Goal: Task Accomplishment & Management: Manage account settings

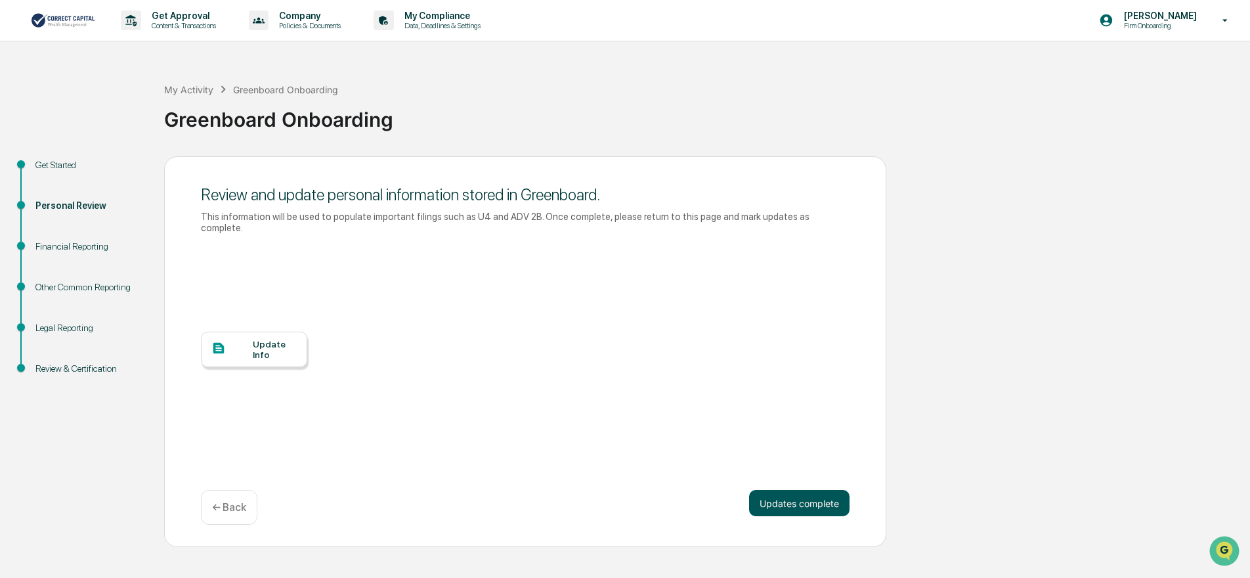
click at [794, 491] on button "Updates complete" at bounding box center [799, 503] width 100 height 26
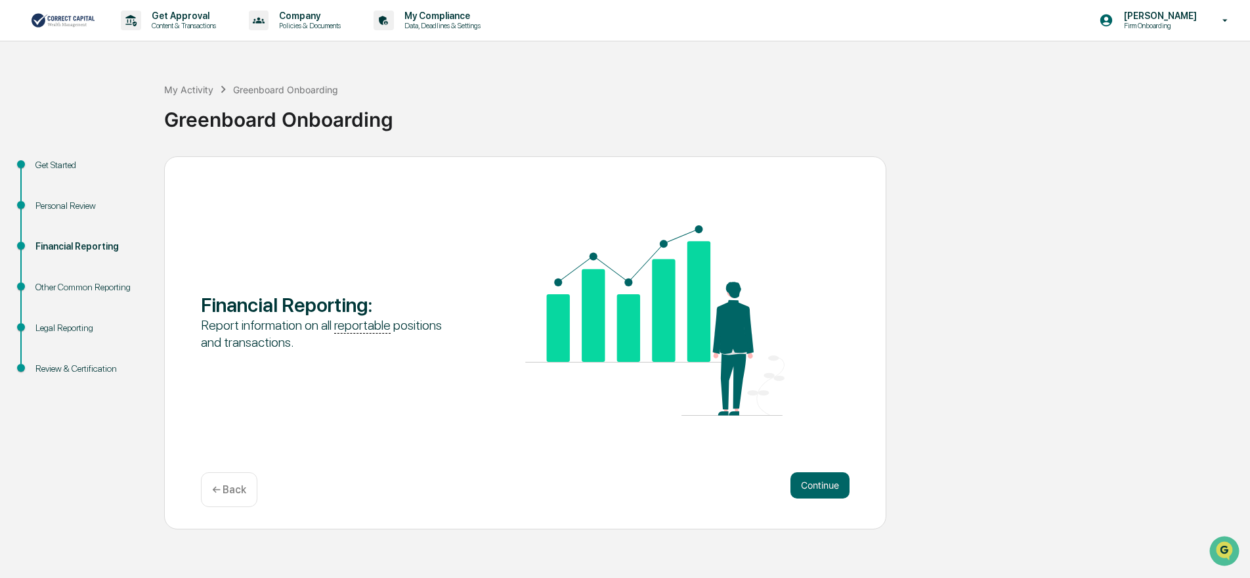
click at [236, 492] on p "← Back" at bounding box center [229, 489] width 34 height 12
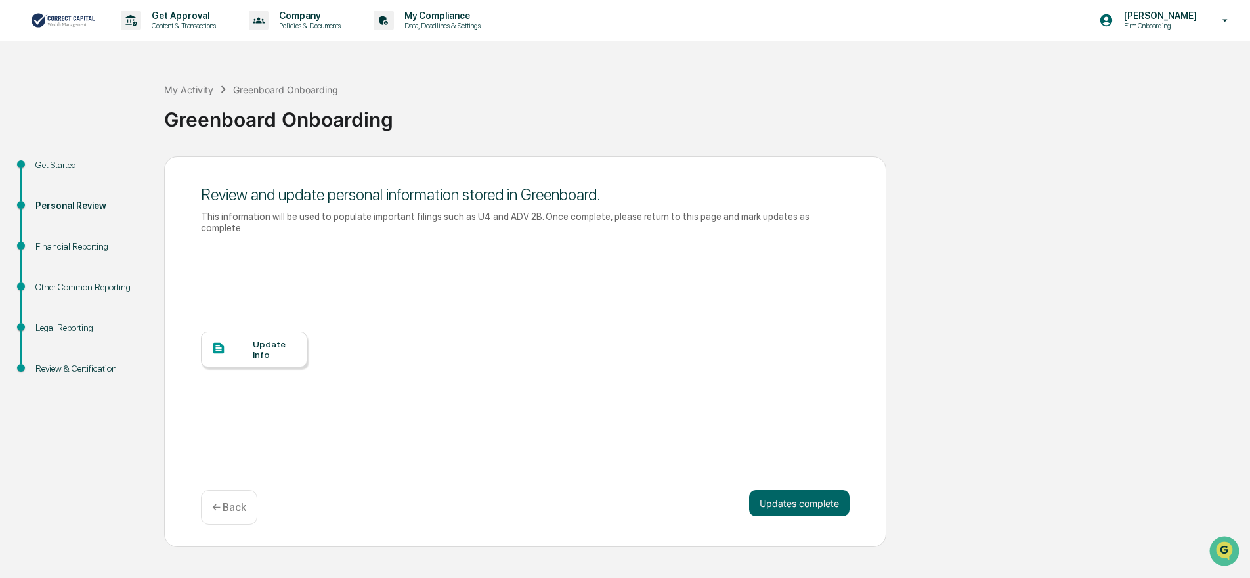
click at [269, 343] on div "Update Info" at bounding box center [275, 349] width 44 height 21
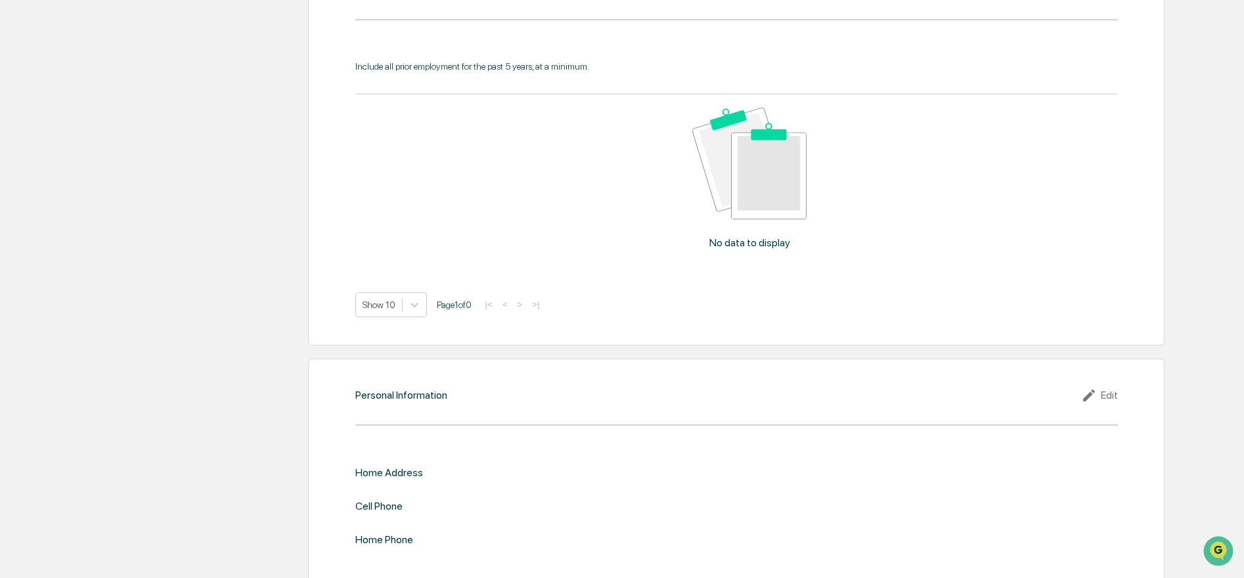
scroll to position [1205, 0]
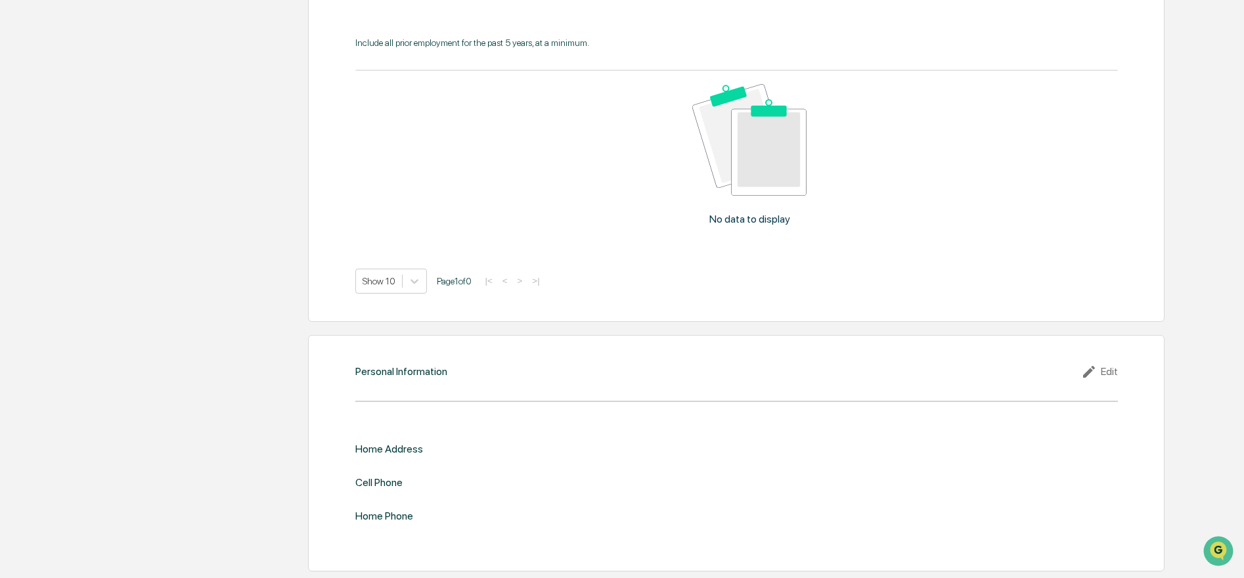
click at [1106, 369] on div "Edit" at bounding box center [1099, 372] width 37 height 16
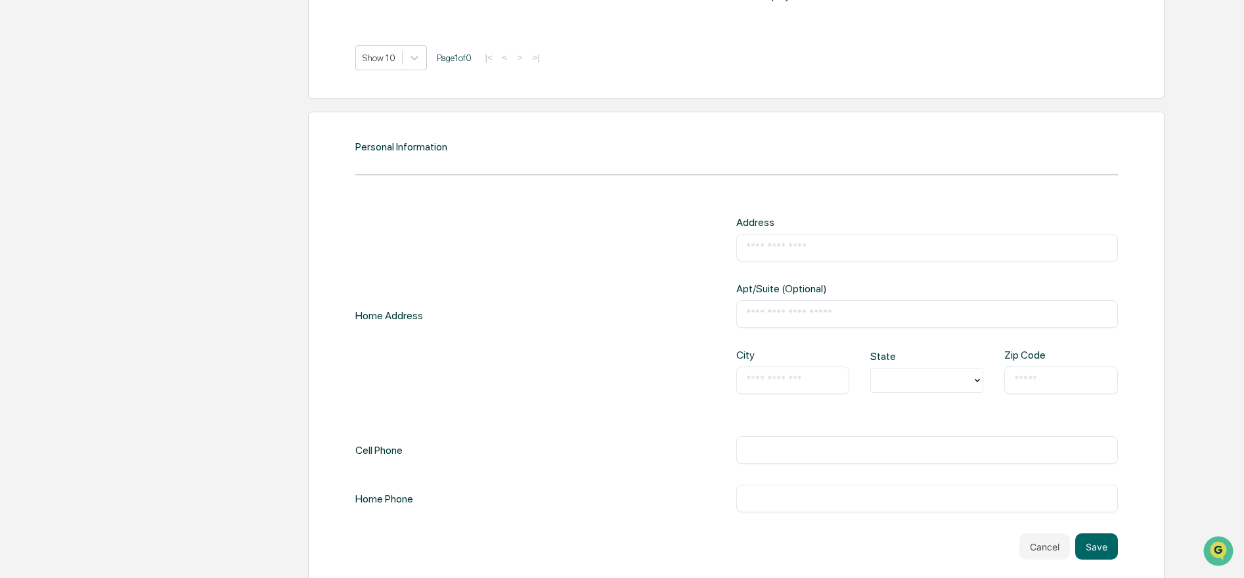
scroll to position [1446, 0]
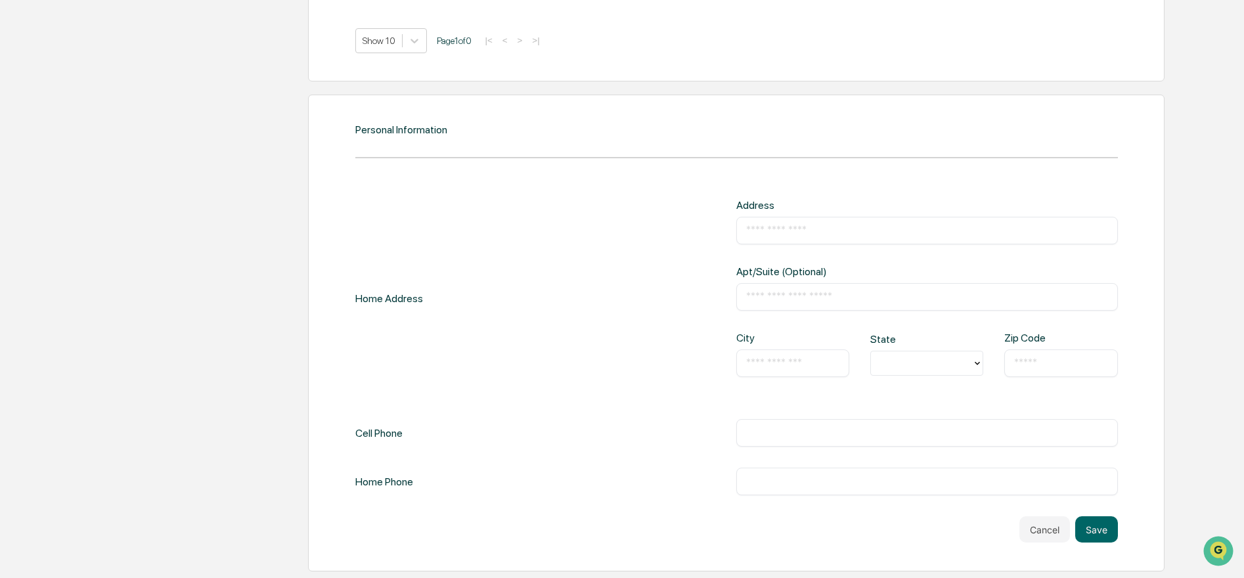
click at [791, 230] on input "text" at bounding box center [927, 230] width 362 height 13
type input "**********"
type input "*"
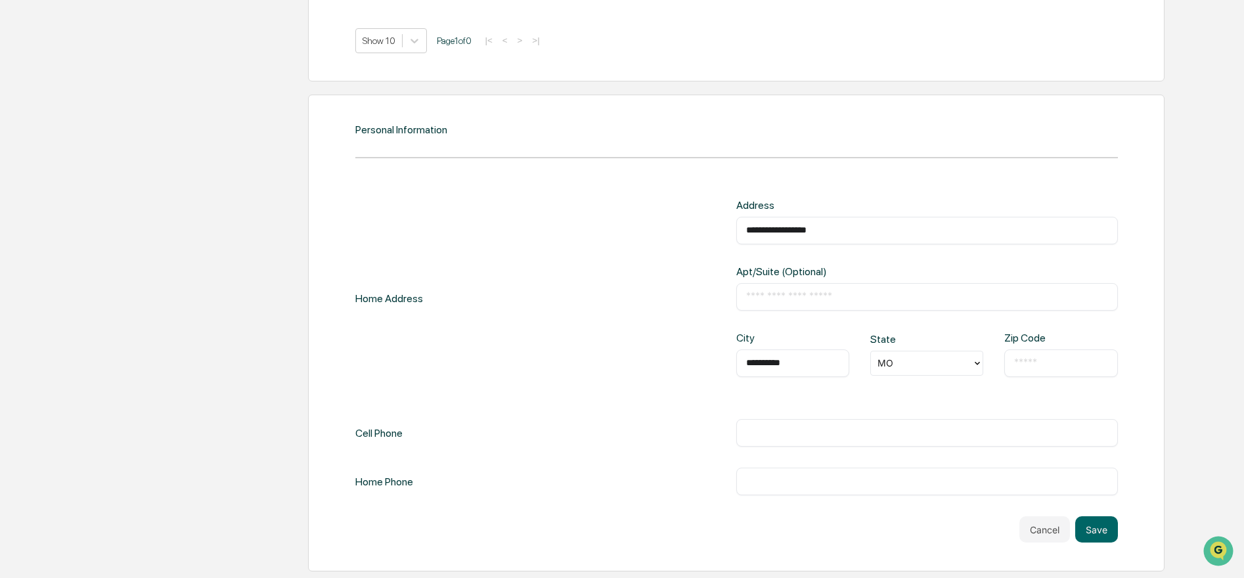
click at [1039, 357] on input "text" at bounding box center [1060, 363] width 93 height 13
type input "*****"
click at [896, 421] on div "​" at bounding box center [926, 433] width 381 height 28
click at [878, 433] on input "text" at bounding box center [927, 432] width 362 height 13
type input "**********"
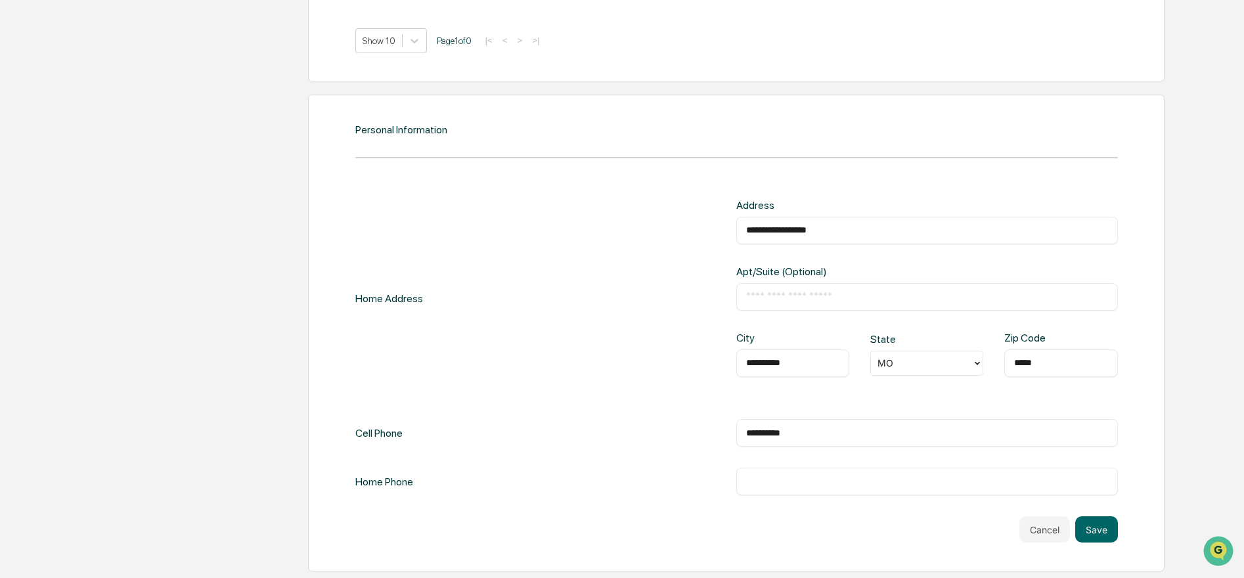
click at [873, 473] on div "​" at bounding box center [926, 481] width 381 height 28
click at [846, 487] on input "text" at bounding box center [927, 481] width 362 height 13
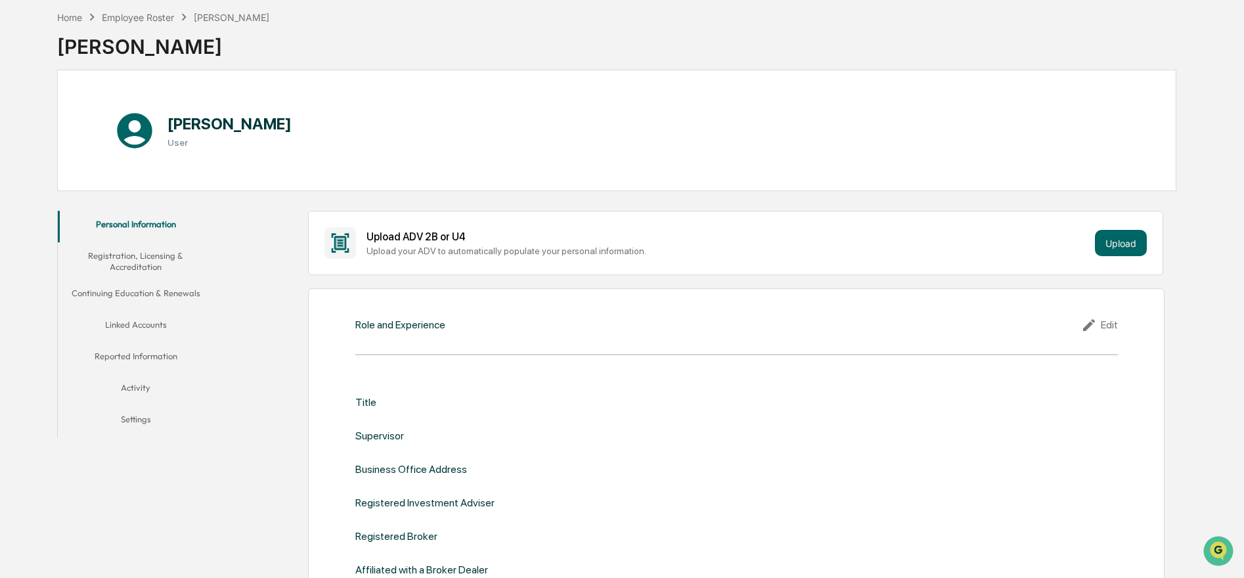
scroll to position [133, 0]
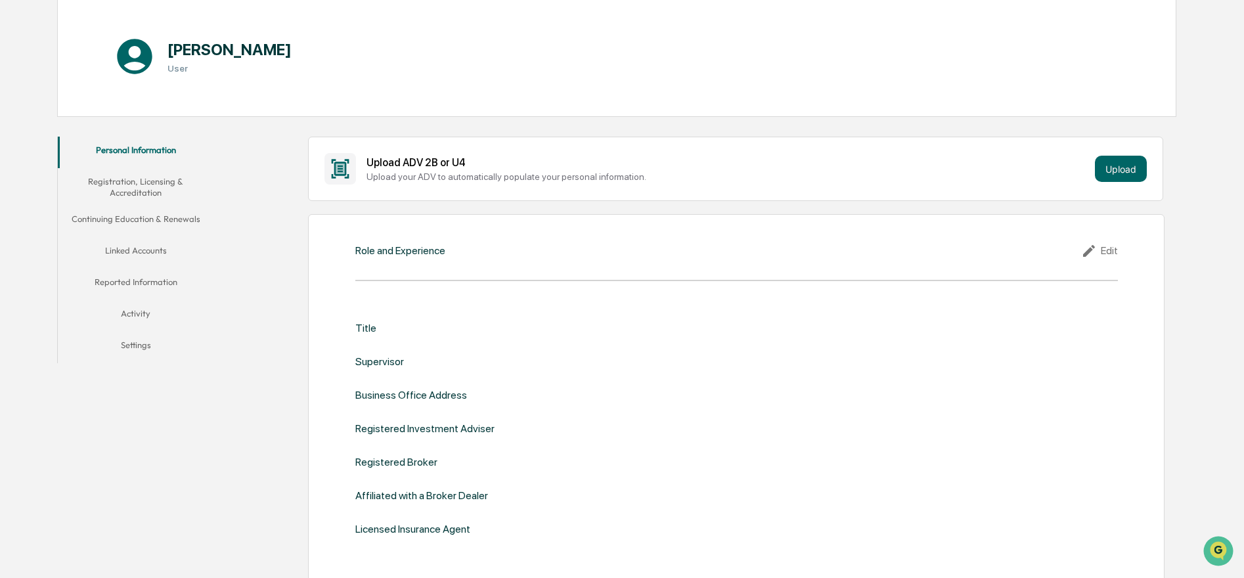
type input "**********"
click at [369, 332] on div "Title" at bounding box center [365, 328] width 21 height 12
click at [389, 355] on div "Supervisor" at bounding box center [379, 361] width 49 height 12
click at [396, 362] on div "Supervisor" at bounding box center [379, 361] width 49 height 12
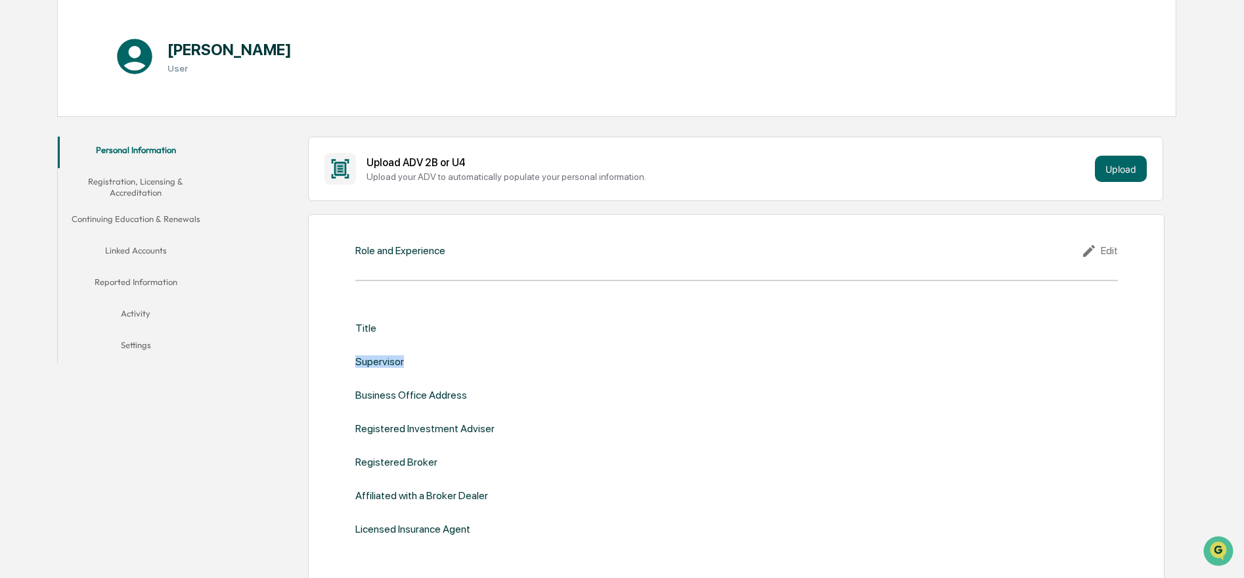
click at [396, 362] on div "Supervisor" at bounding box center [379, 361] width 49 height 12
click at [372, 332] on div "Title" at bounding box center [365, 328] width 21 height 12
click at [388, 324] on div "Title" at bounding box center [736, 328] width 762 height 12
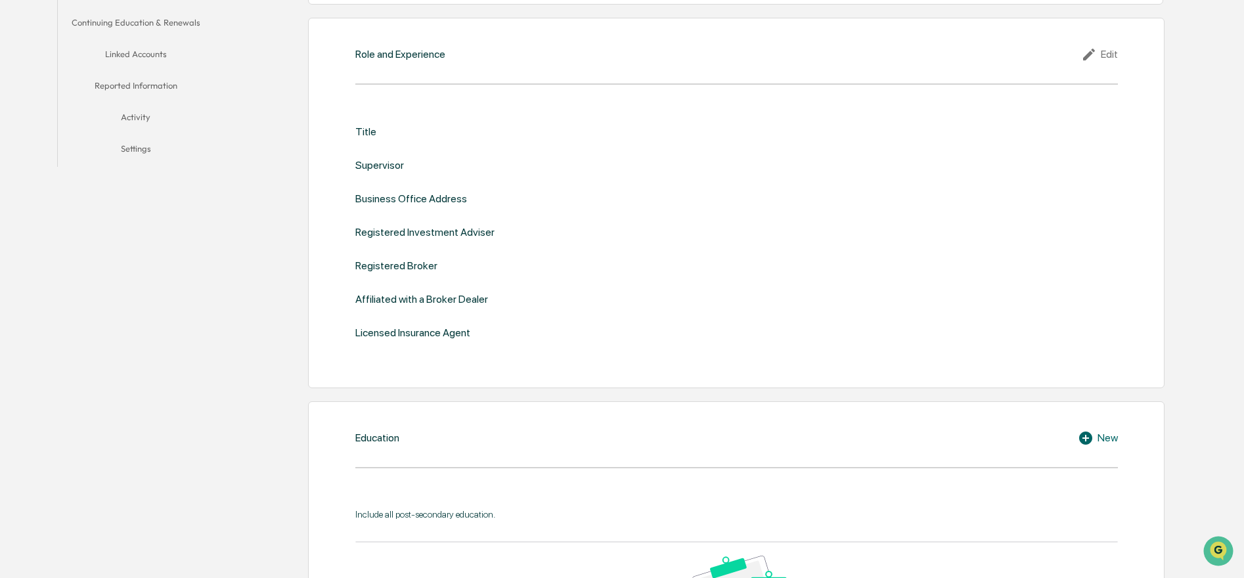
scroll to position [330, 0]
click at [521, 324] on div "Title Supervisor Business Office Address Registered Investment Adviser Register…" at bounding box center [736, 231] width 762 height 213
click at [506, 304] on div "Affiliated with a Broker Dealer" at bounding box center [736, 298] width 762 height 12
click at [506, 303] on div "Affiliated with a Broker Dealer" at bounding box center [736, 298] width 762 height 12
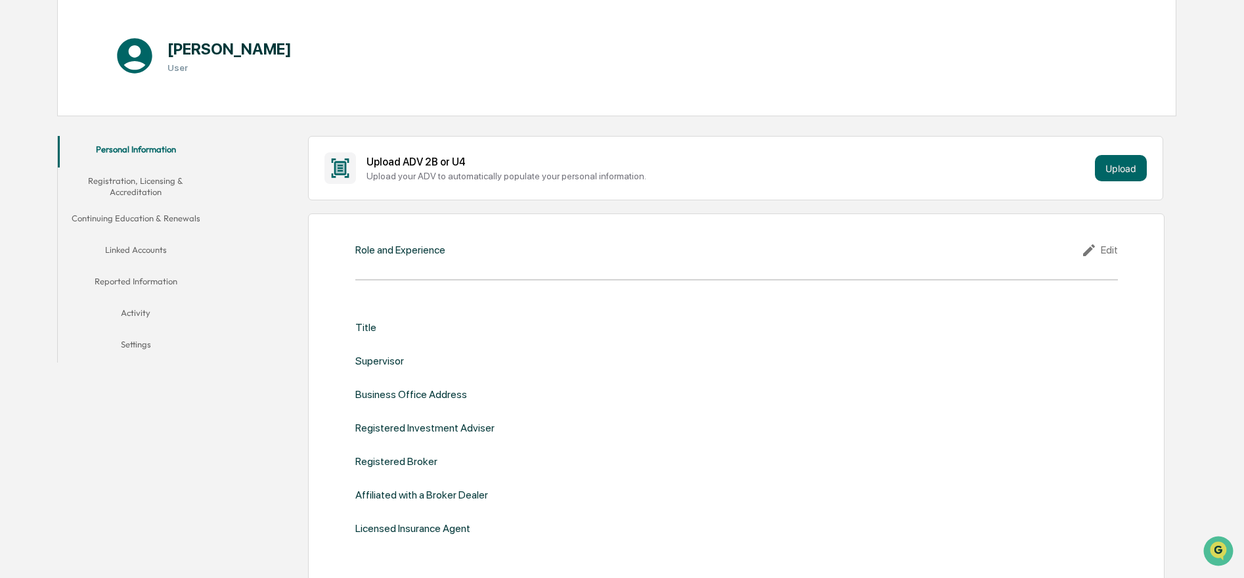
scroll to position [133, 0]
click at [1100, 250] on div "Edit" at bounding box center [1099, 251] width 37 height 16
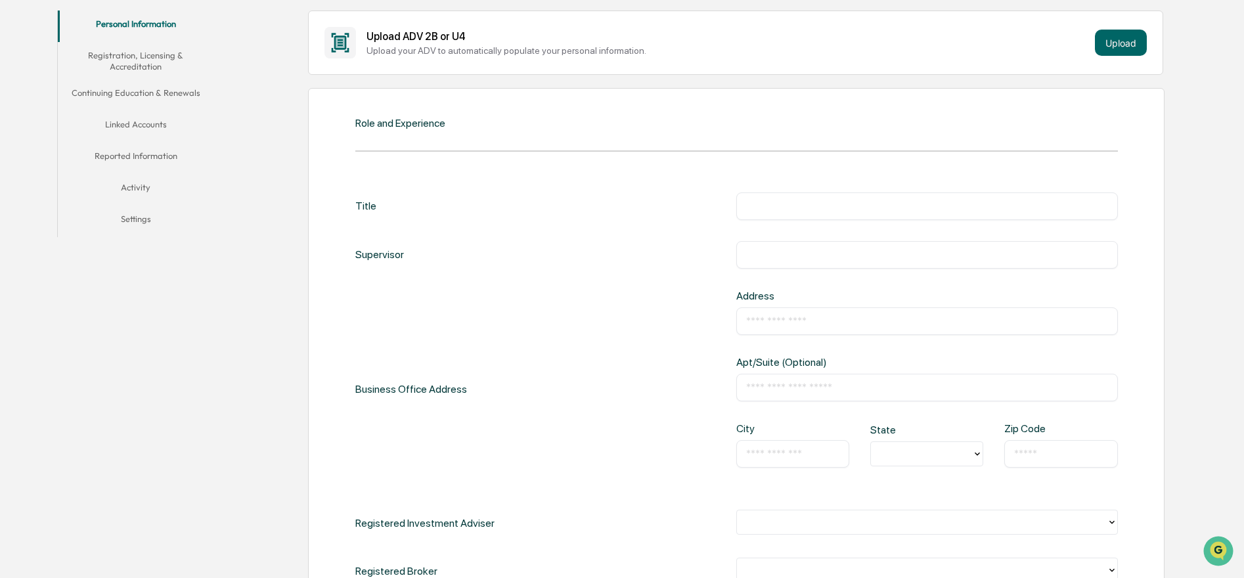
scroll to position [264, 0]
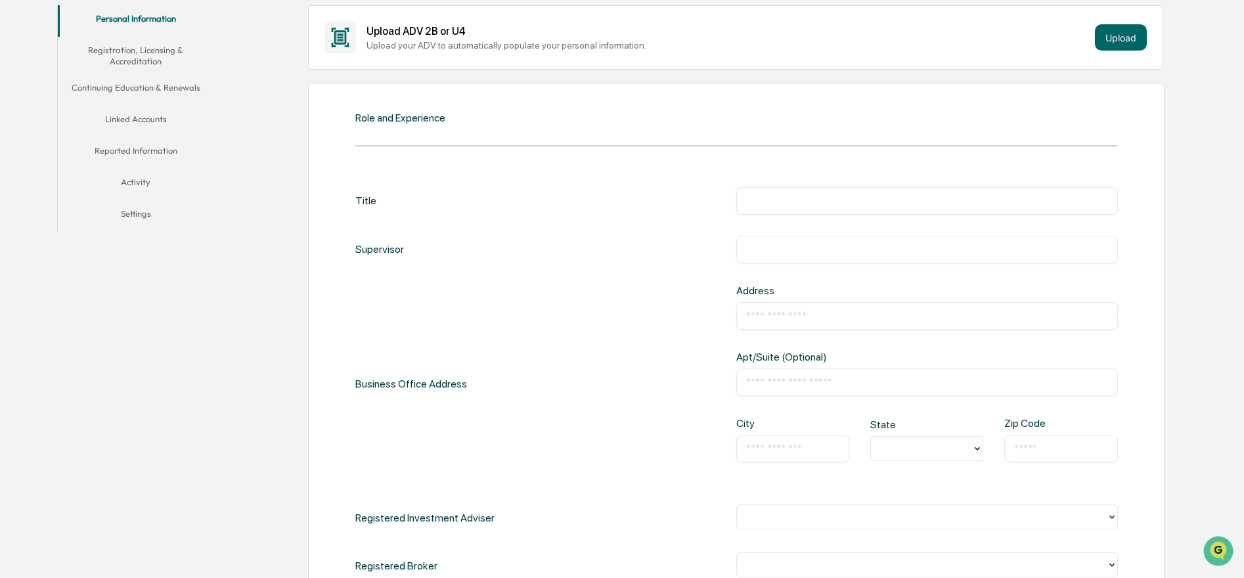
click at [767, 196] on input "text" at bounding box center [927, 200] width 362 height 13
click at [794, 194] on input "text" at bounding box center [927, 200] width 362 height 13
type input "**********"
click at [791, 249] on input "text" at bounding box center [927, 249] width 362 height 13
type input "**********"
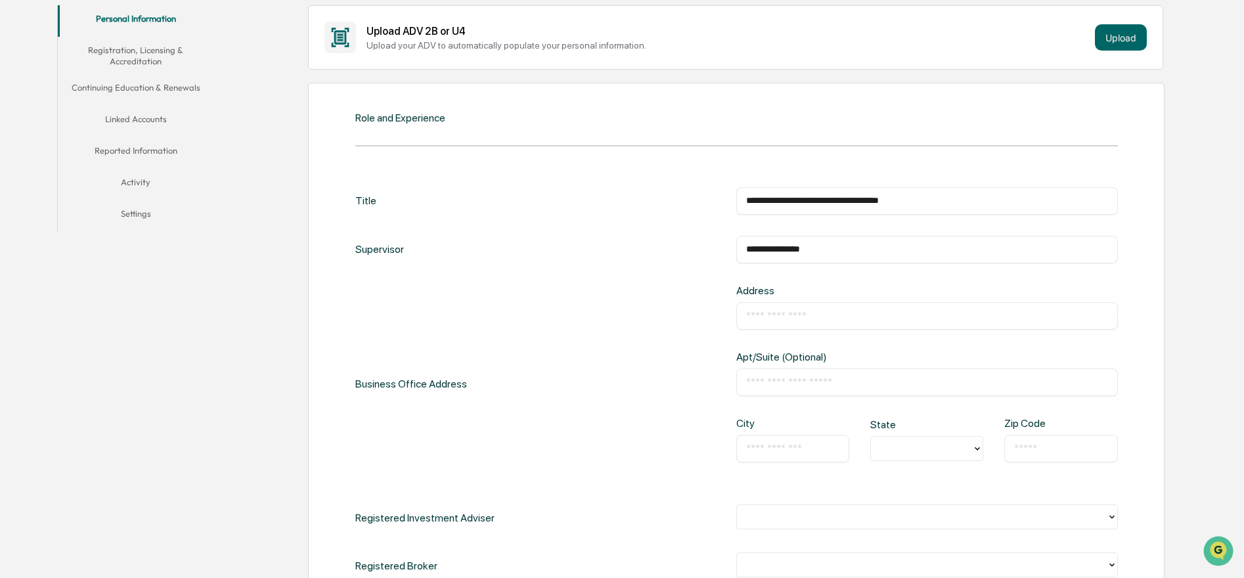
click at [773, 315] on input "text" at bounding box center [927, 315] width 362 height 13
type input "*"
type input "**********"
type input "*********"
type input "*******"
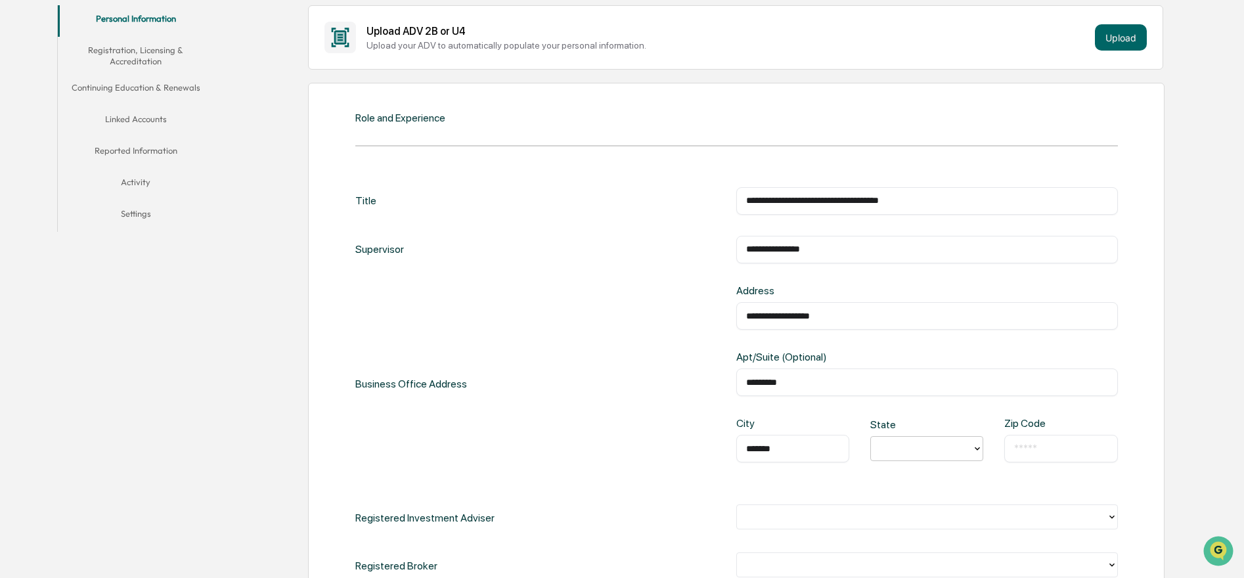
type input "*"
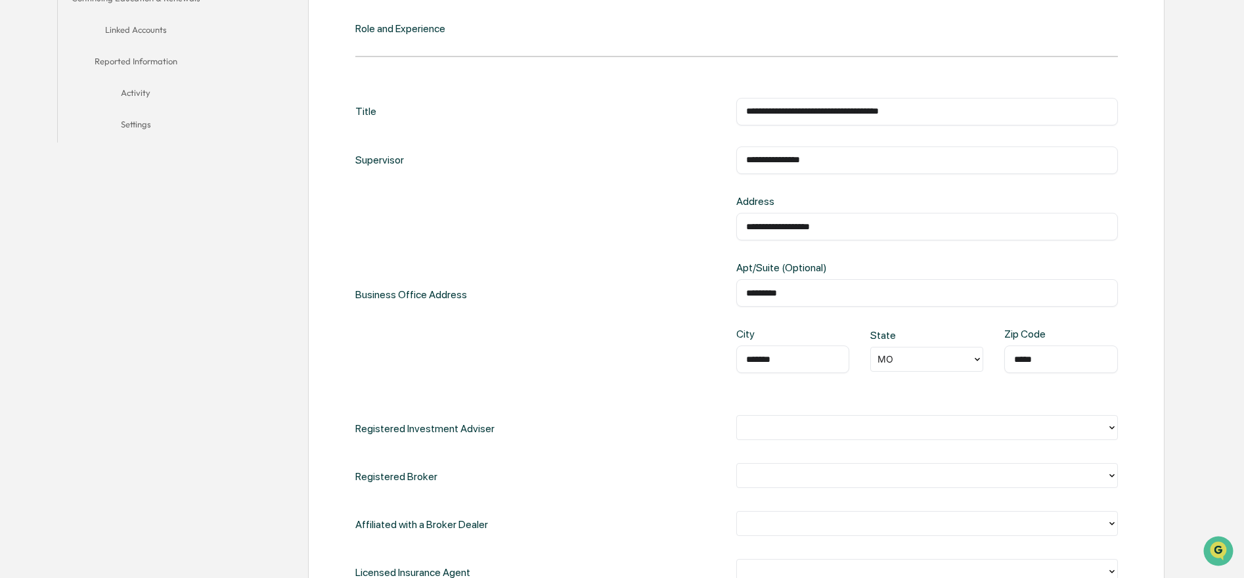
scroll to position [592, 0]
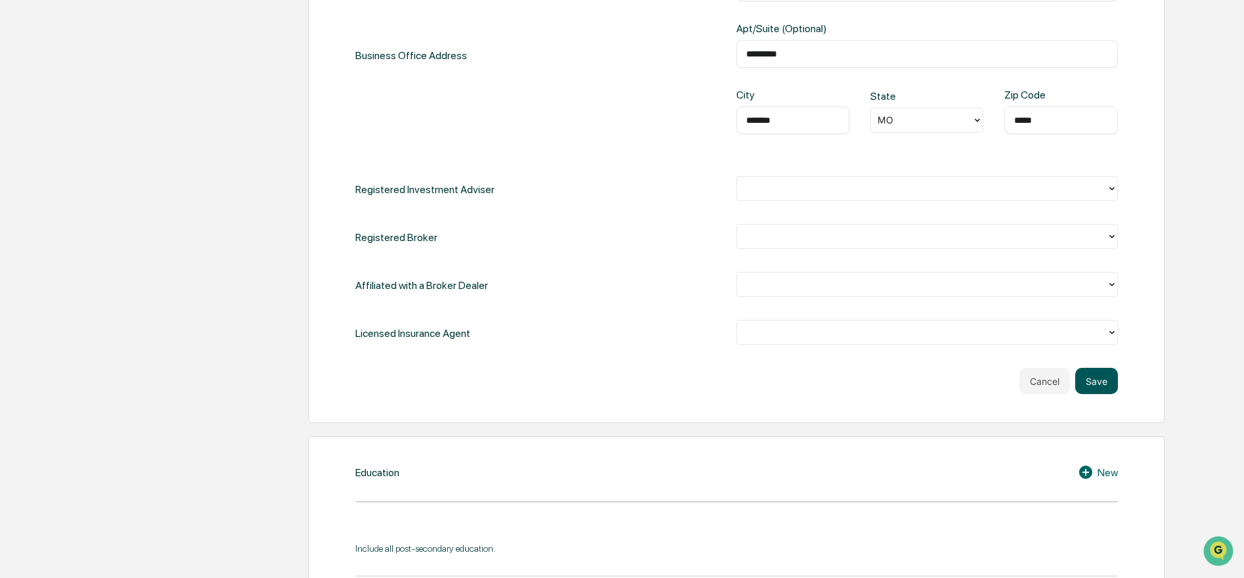
type input "*****"
click at [1100, 380] on button "Save" at bounding box center [1096, 381] width 43 height 26
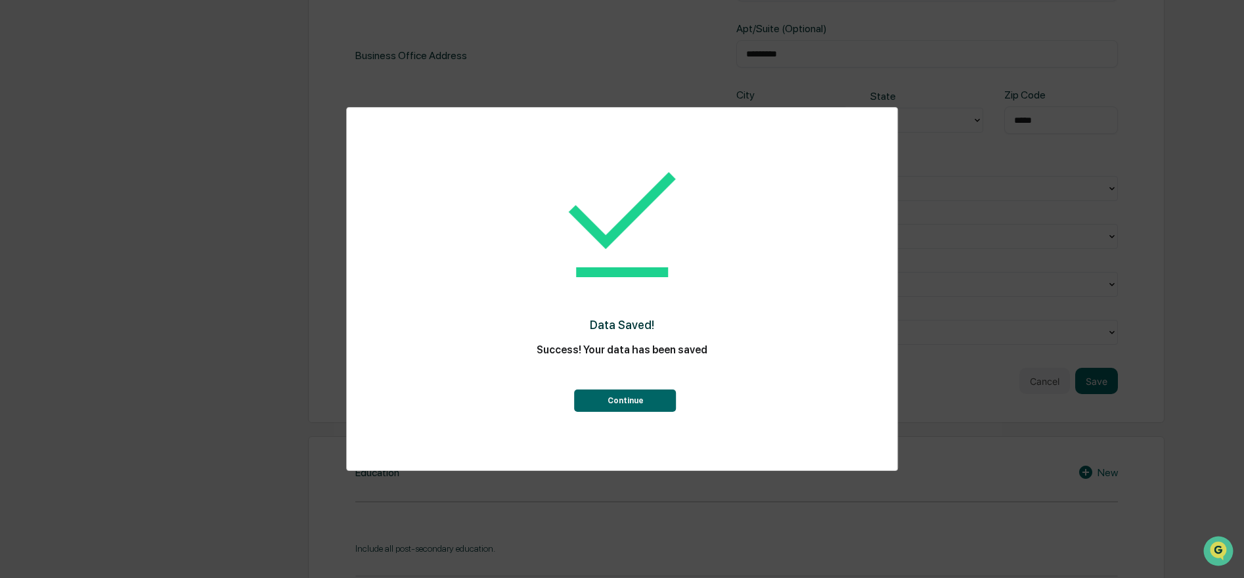
scroll to position [1052, 0]
click at [645, 404] on button "Continue" at bounding box center [626, 400] width 102 height 22
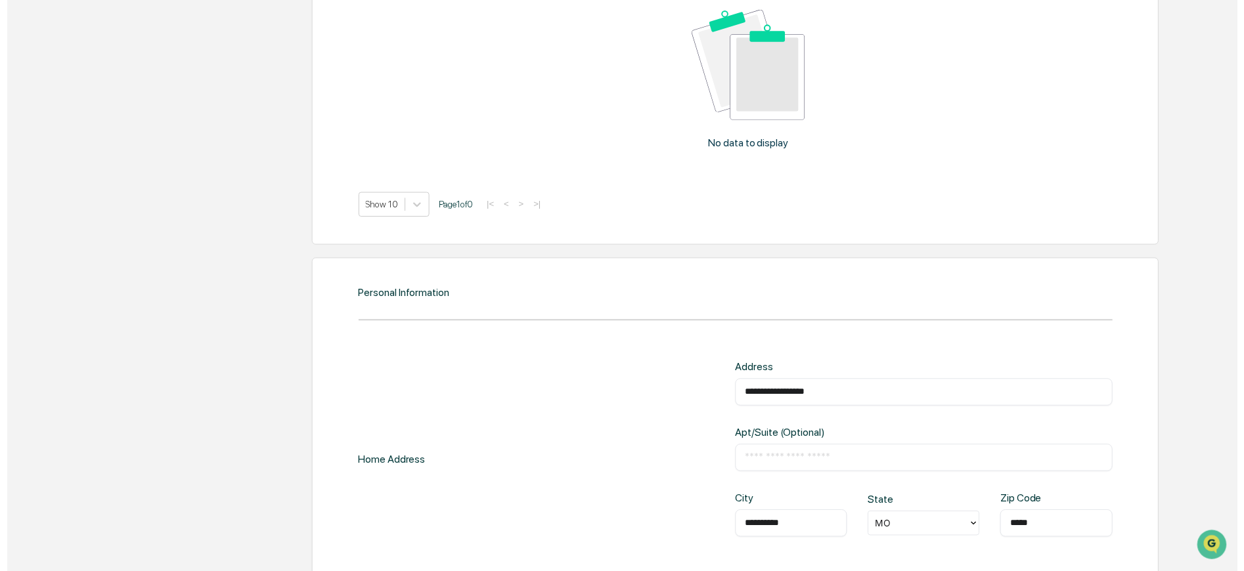
scroll to position [1446, 0]
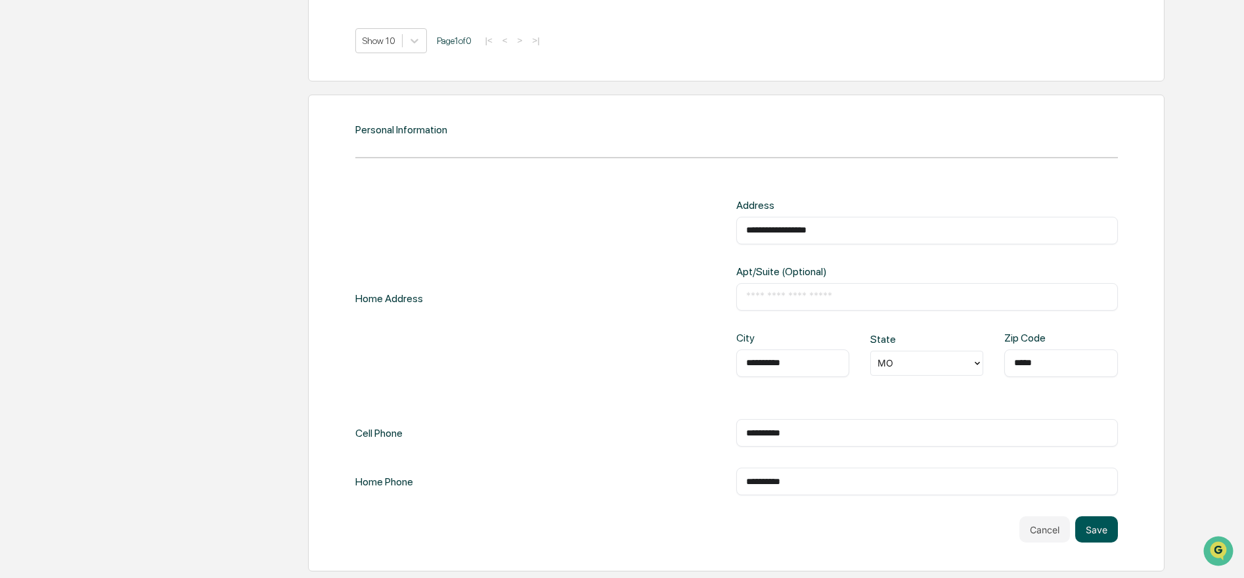
click at [1105, 525] on button "Save" at bounding box center [1096, 529] width 43 height 26
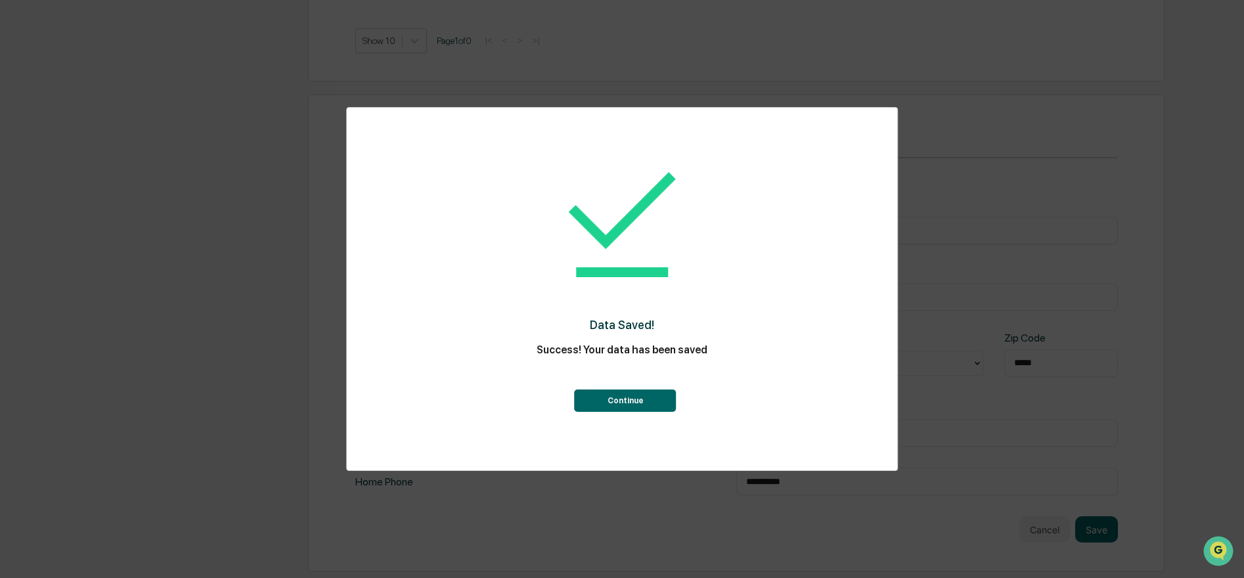
click at [647, 413] on div "Data Saved! Success! Your data has been saved Continue" at bounding box center [622, 279] width 498 height 316
click at [646, 400] on button "Continue" at bounding box center [626, 400] width 102 height 22
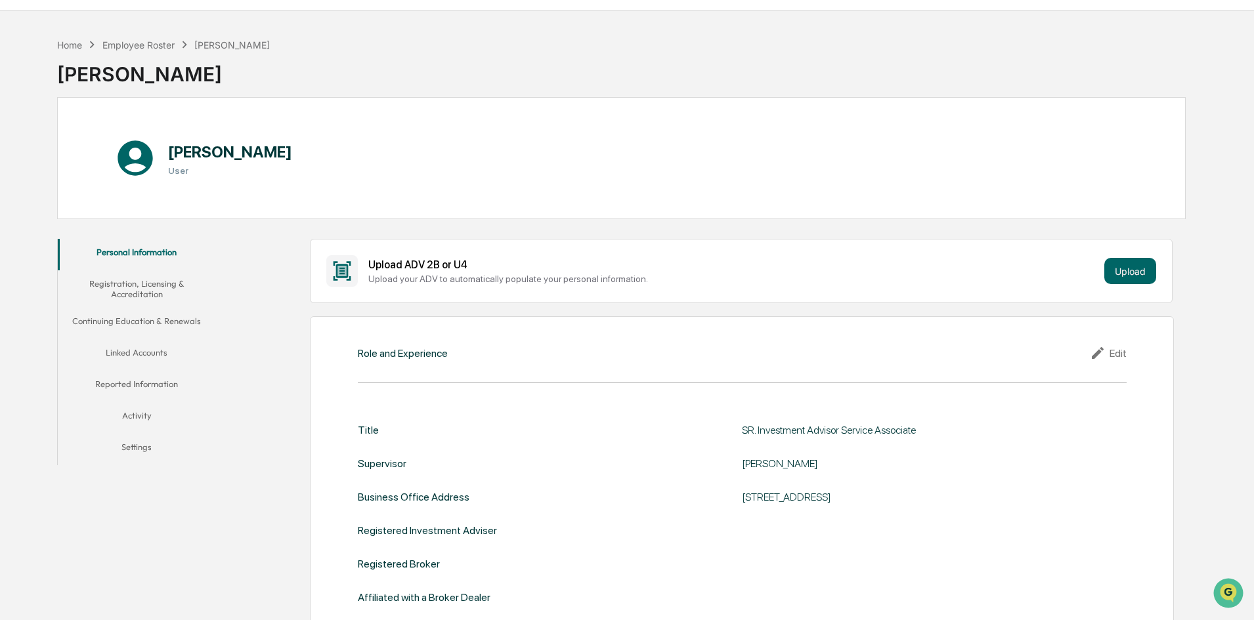
scroll to position [0, 0]
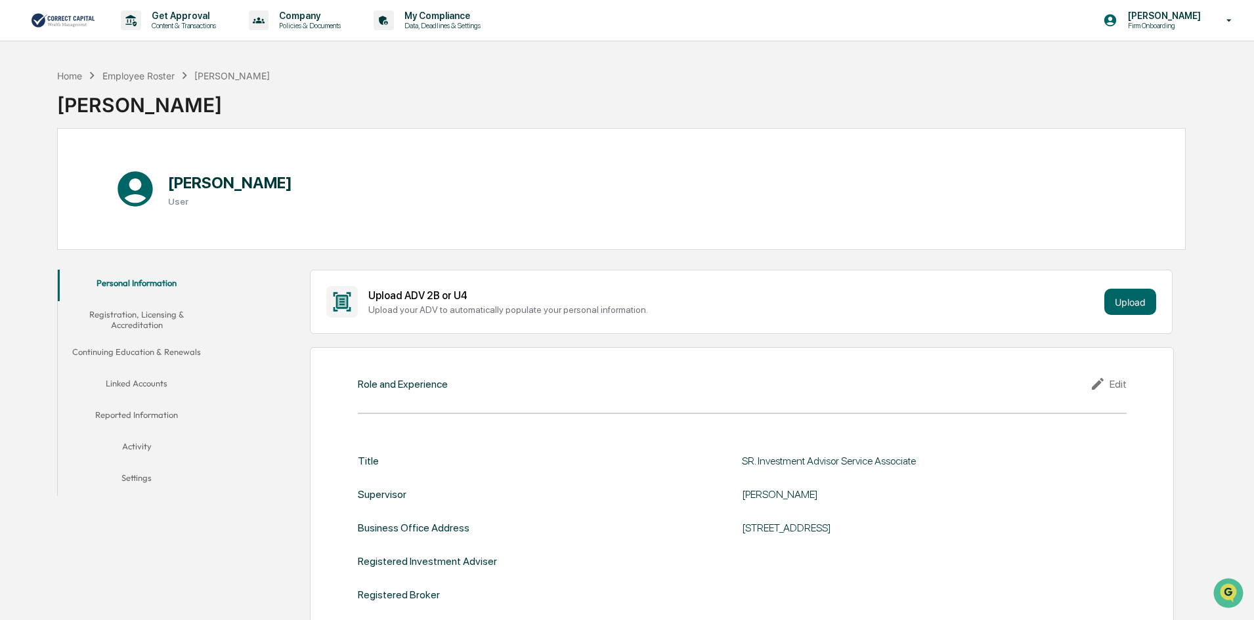
click at [131, 383] on button "Linked Accounts" at bounding box center [137, 386] width 158 height 32
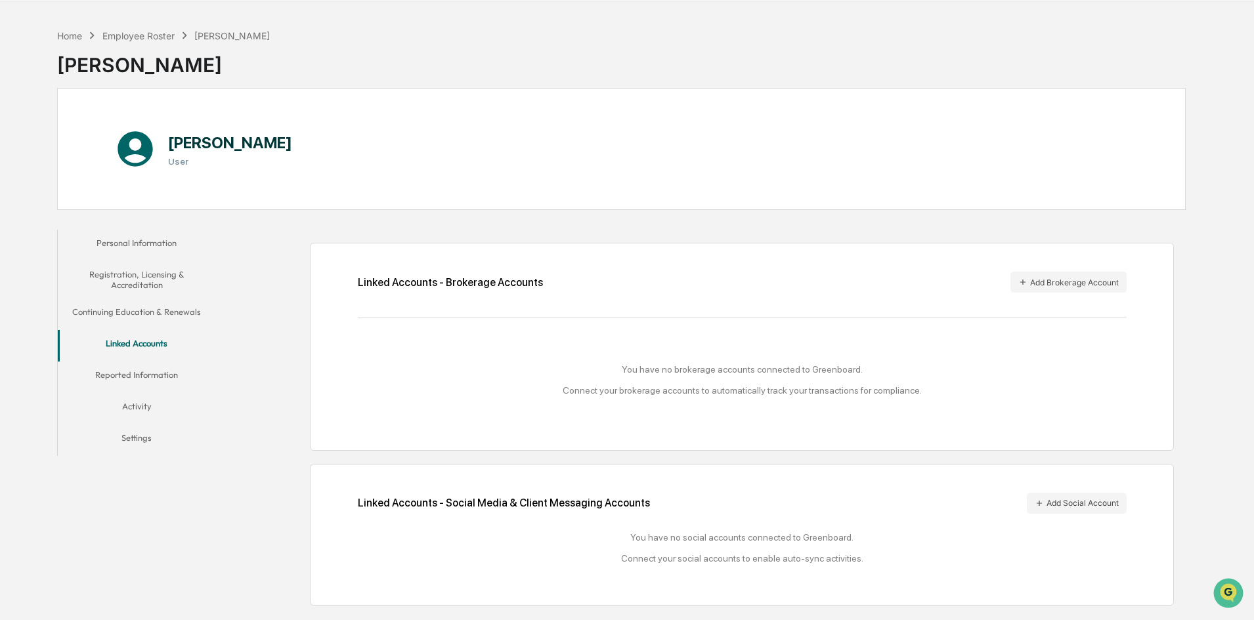
scroll to position [62, 0]
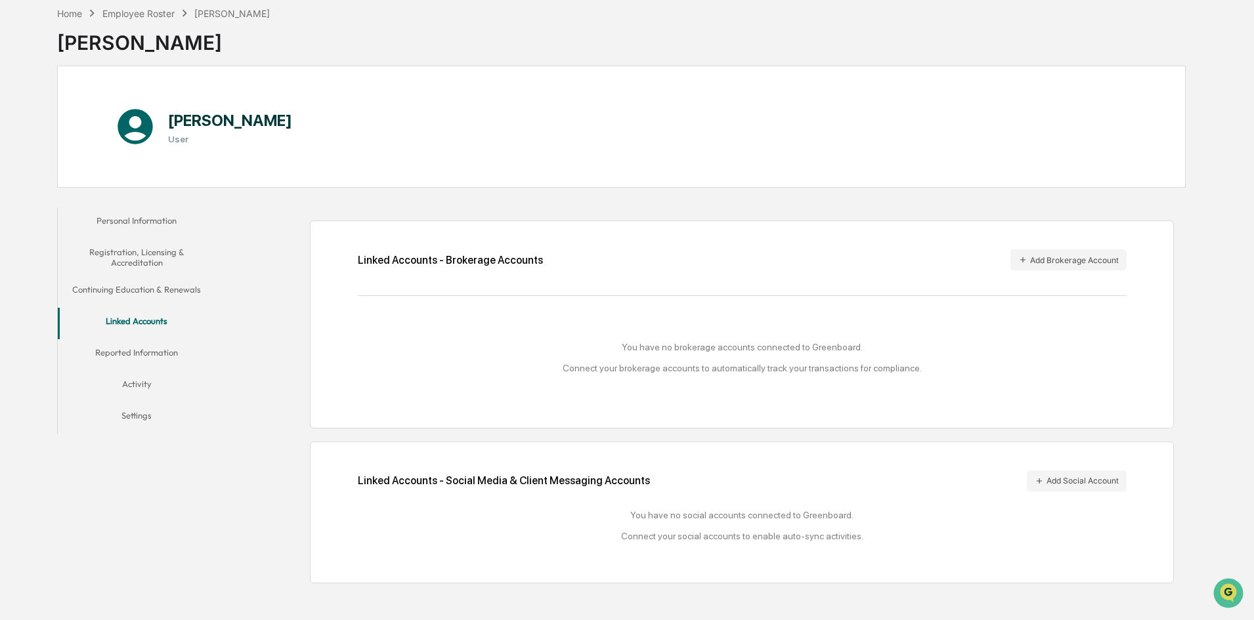
click at [137, 290] on button "Continuing Education & Renewals" at bounding box center [137, 292] width 158 height 32
